Goal: Transaction & Acquisition: Purchase product/service

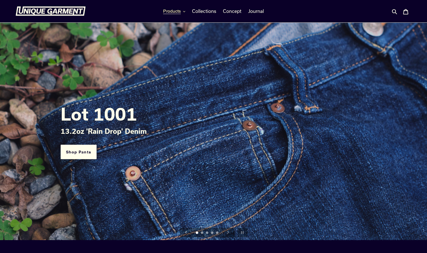
click at [176, 11] on span "Products" at bounding box center [172, 11] width 18 height 6
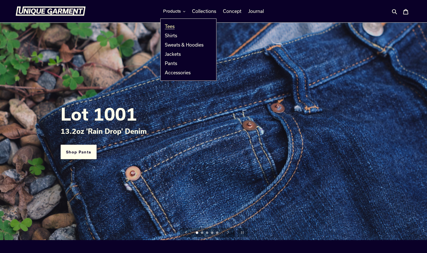
click at [175, 27] on link "Tees" at bounding box center [183, 26] width 47 height 9
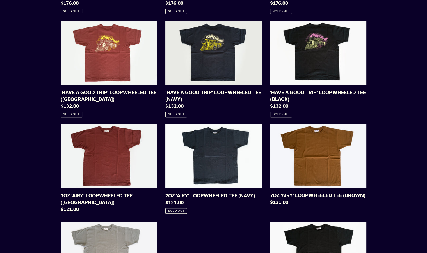
scroll to position [246, 0]
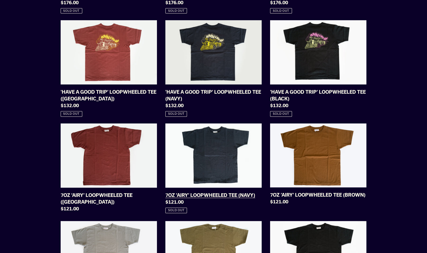
click at [233, 146] on link "7OZ ‘AIRY’ LOOPWHEELED TEE (NAVY)" at bounding box center [213, 168] width 96 height 90
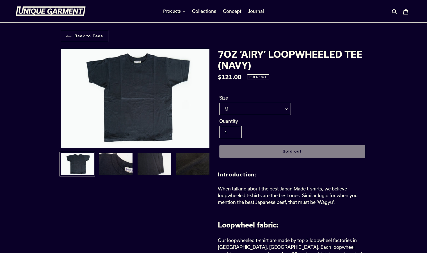
click at [121, 168] on img at bounding box center [115, 164] width 34 height 24
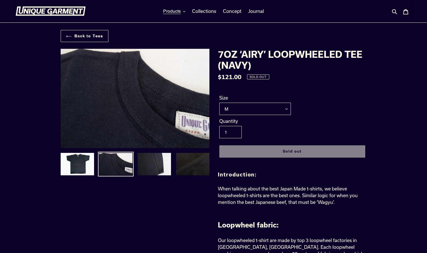
click at [144, 164] on img at bounding box center [154, 164] width 34 height 24
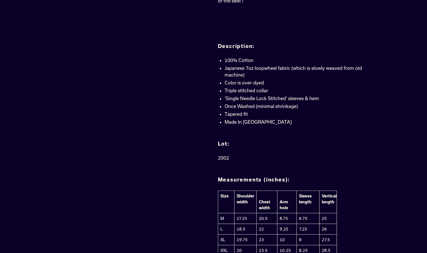
scroll to position [512, 0]
